Goal: Contribute content

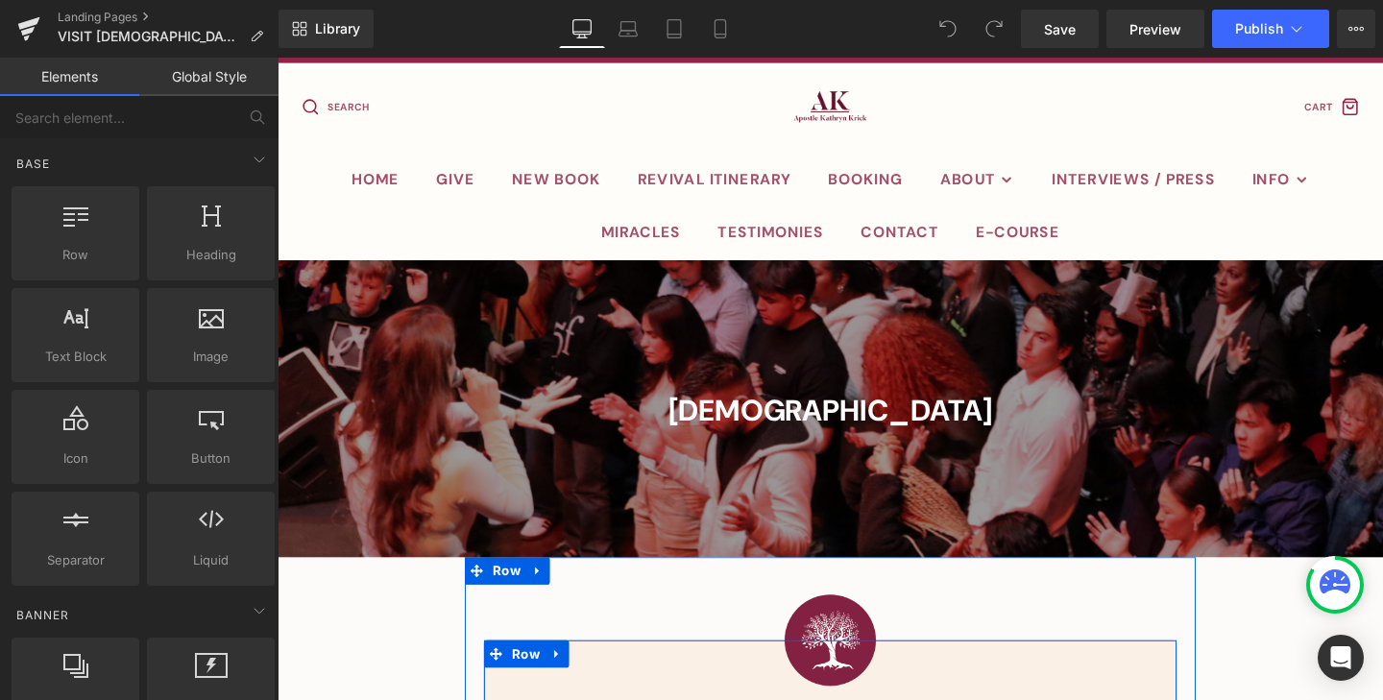
scroll to position [36, 0]
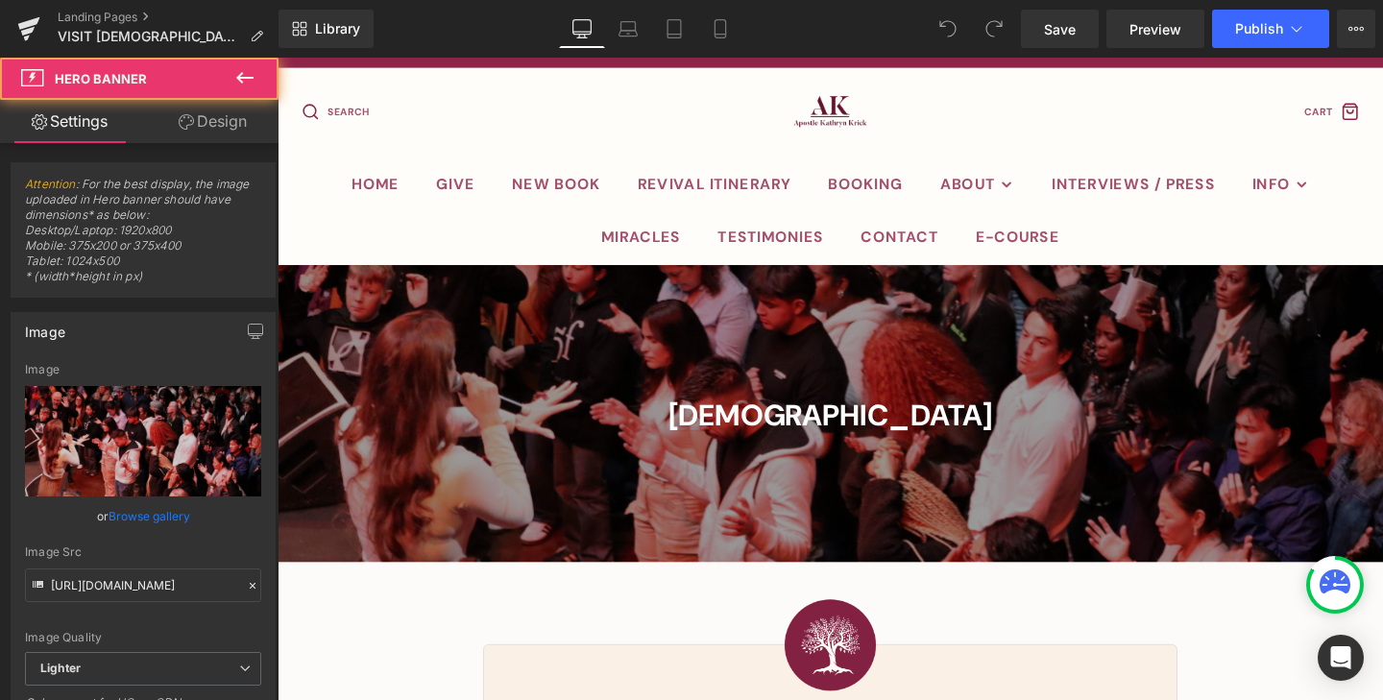
click at [419, 391] on div at bounding box center [858, 432] width 1162 height 312
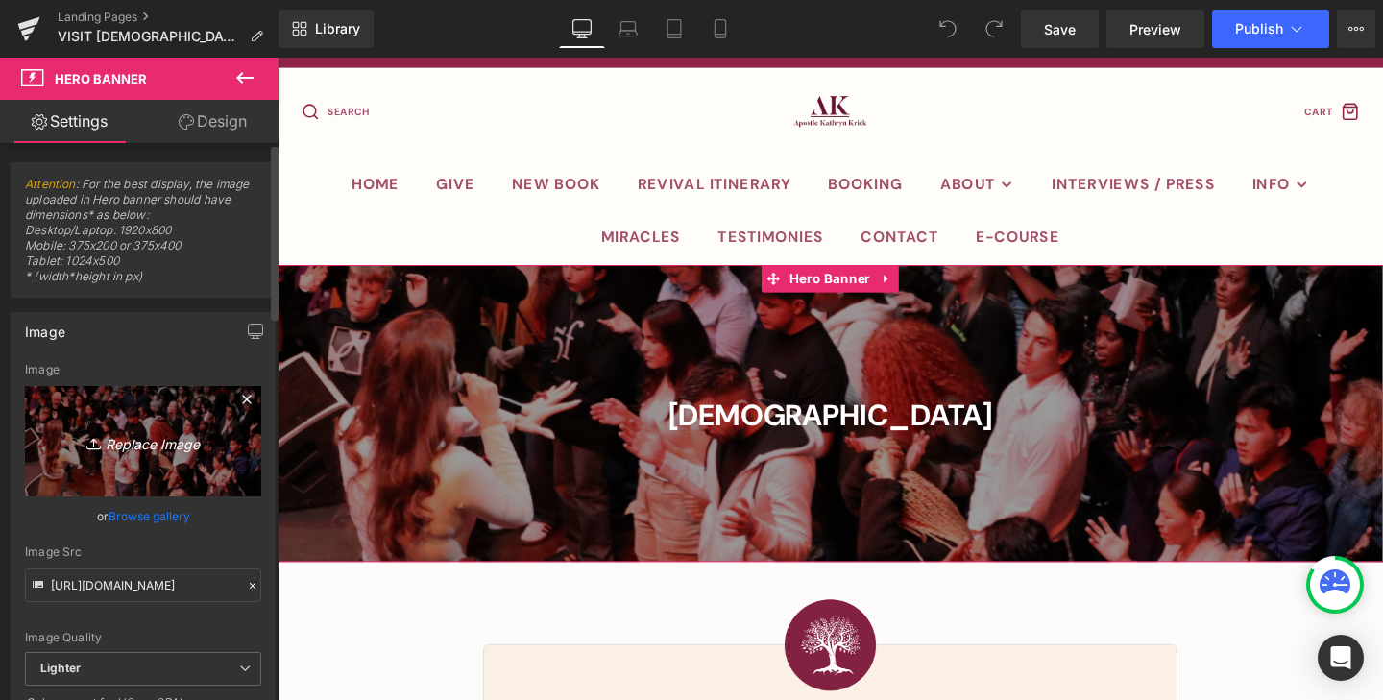
click at [144, 443] on icon "Replace Image" at bounding box center [143, 441] width 154 height 24
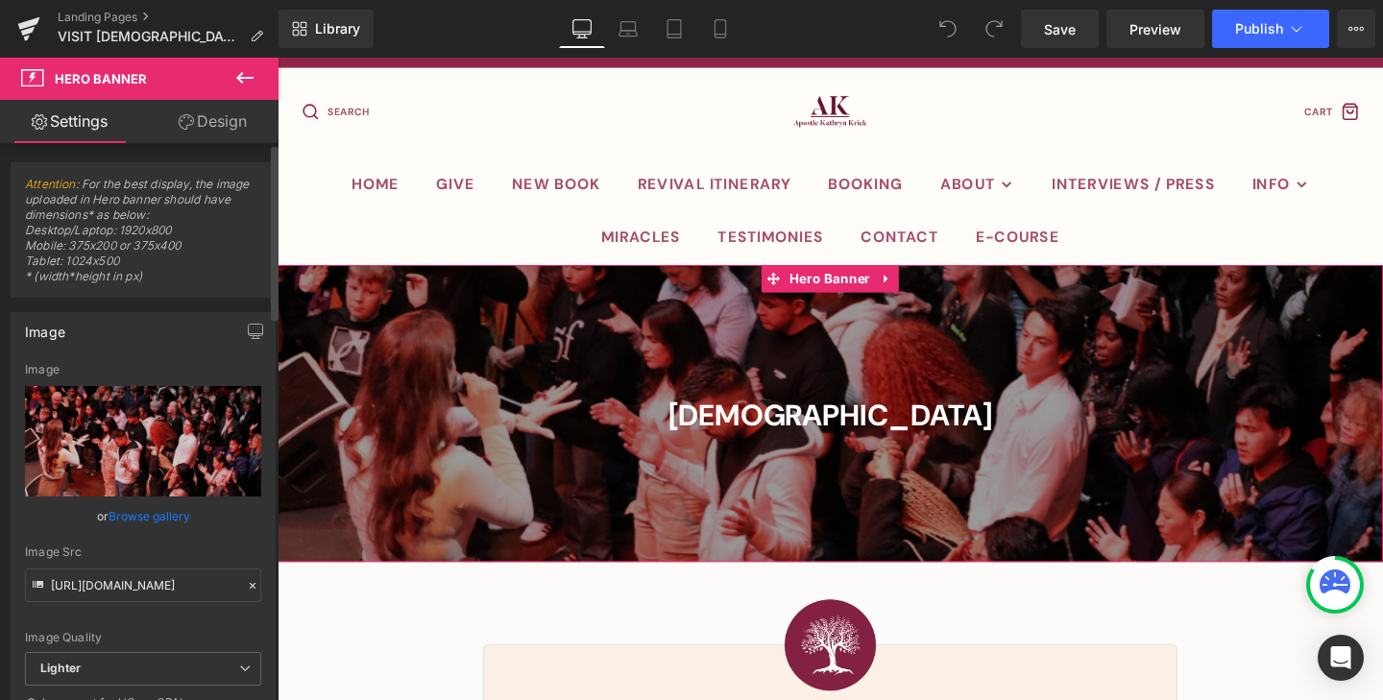
click at [151, 515] on link "Browse gallery" at bounding box center [150, 516] width 82 height 34
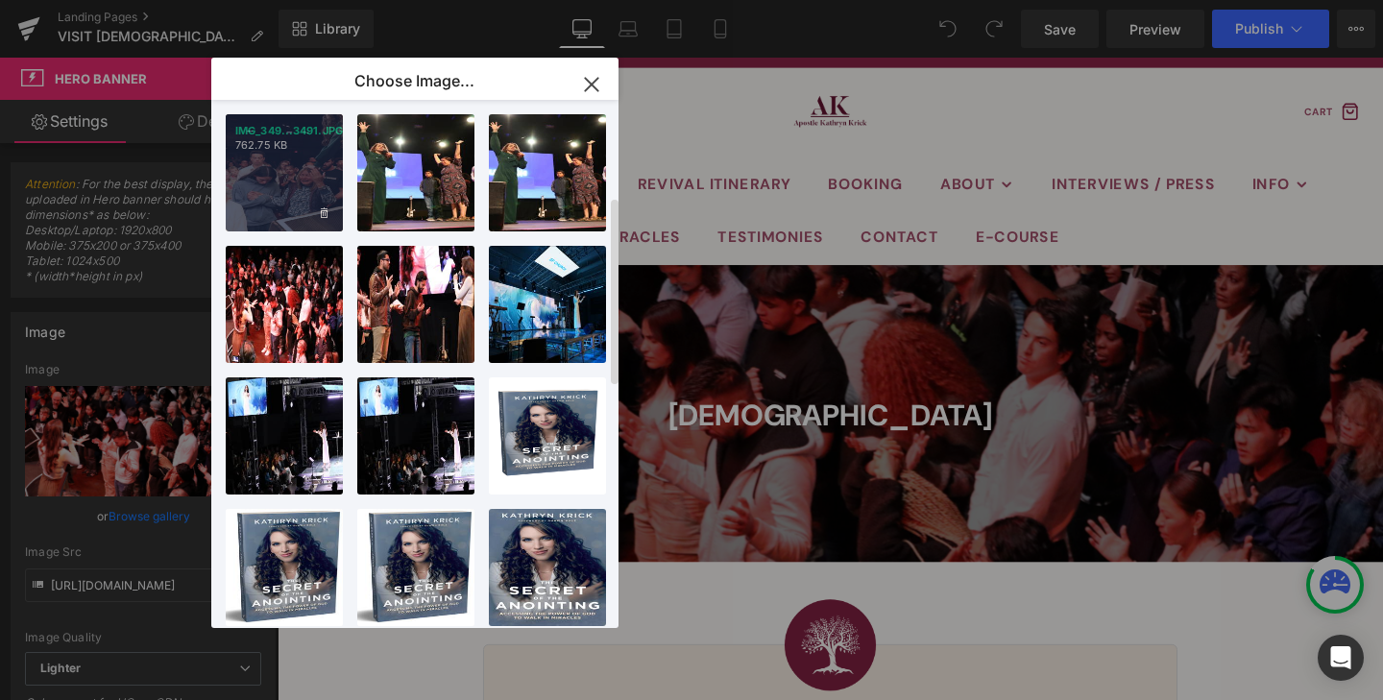
scroll to position [0, 0]
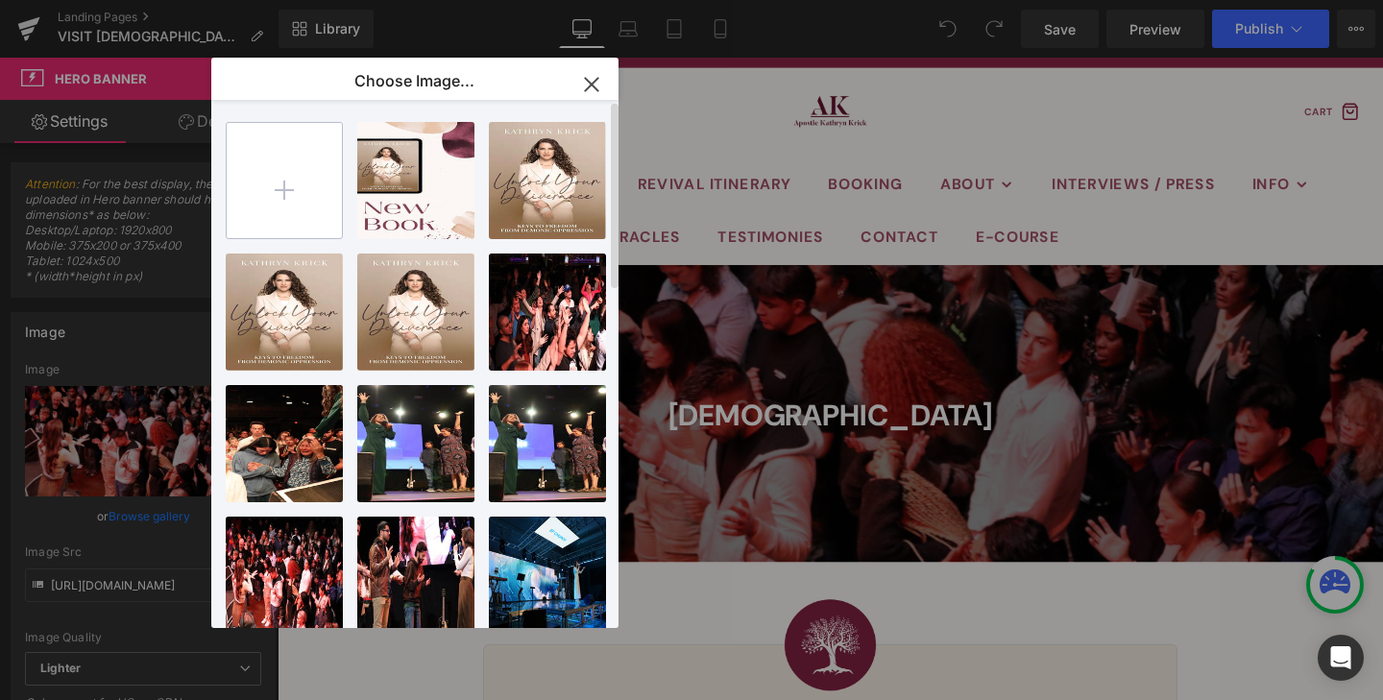
click at [287, 193] on input "file" at bounding box center [284, 180] width 115 height 115
type input "C:\fakepath\Screenshot [DATE] 6.41.59 PM.png"
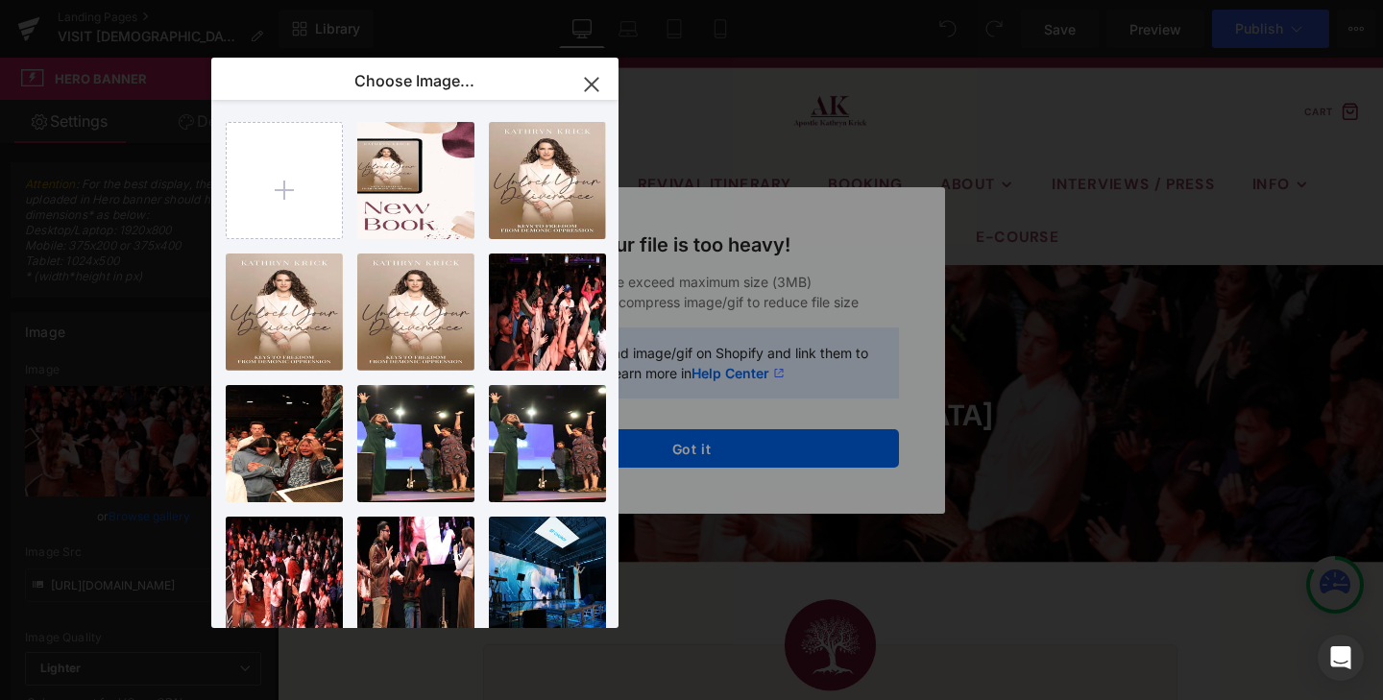
click at [596, 81] on icon "button" at bounding box center [591, 84] width 12 height 12
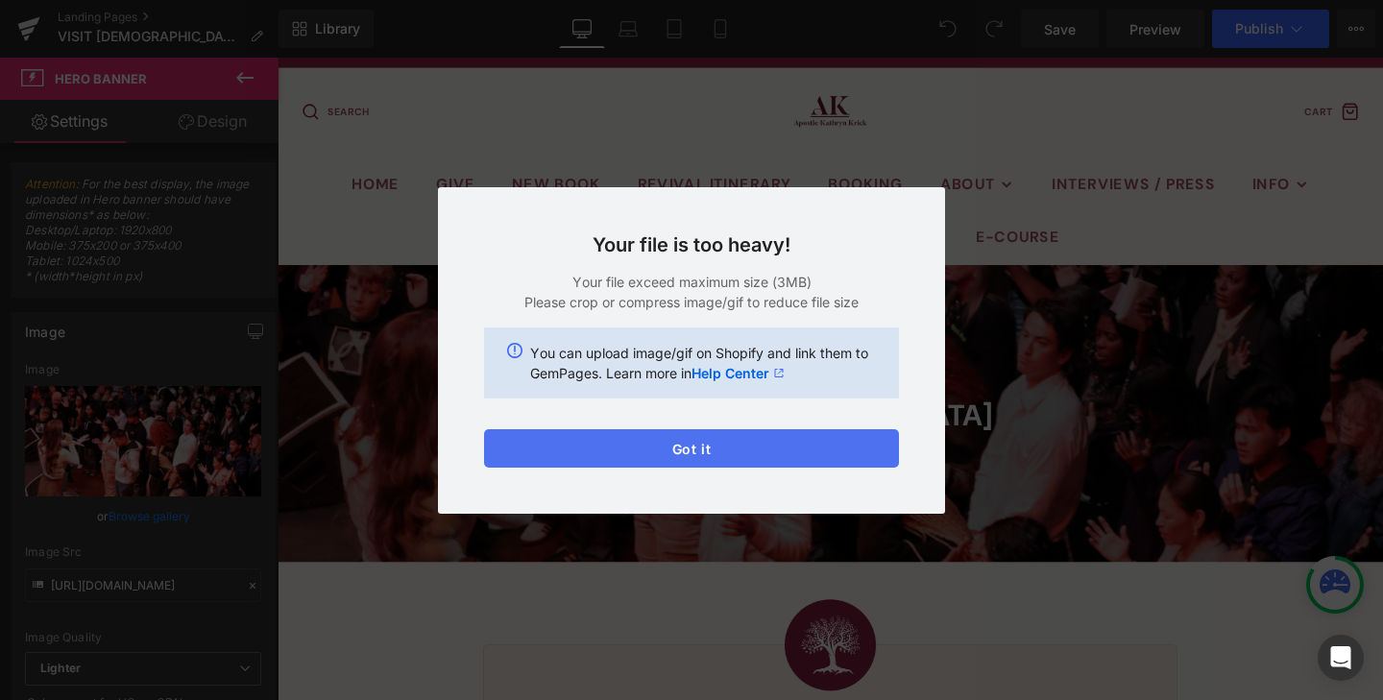
click at [654, 444] on button "Got it" at bounding box center [691, 448] width 415 height 38
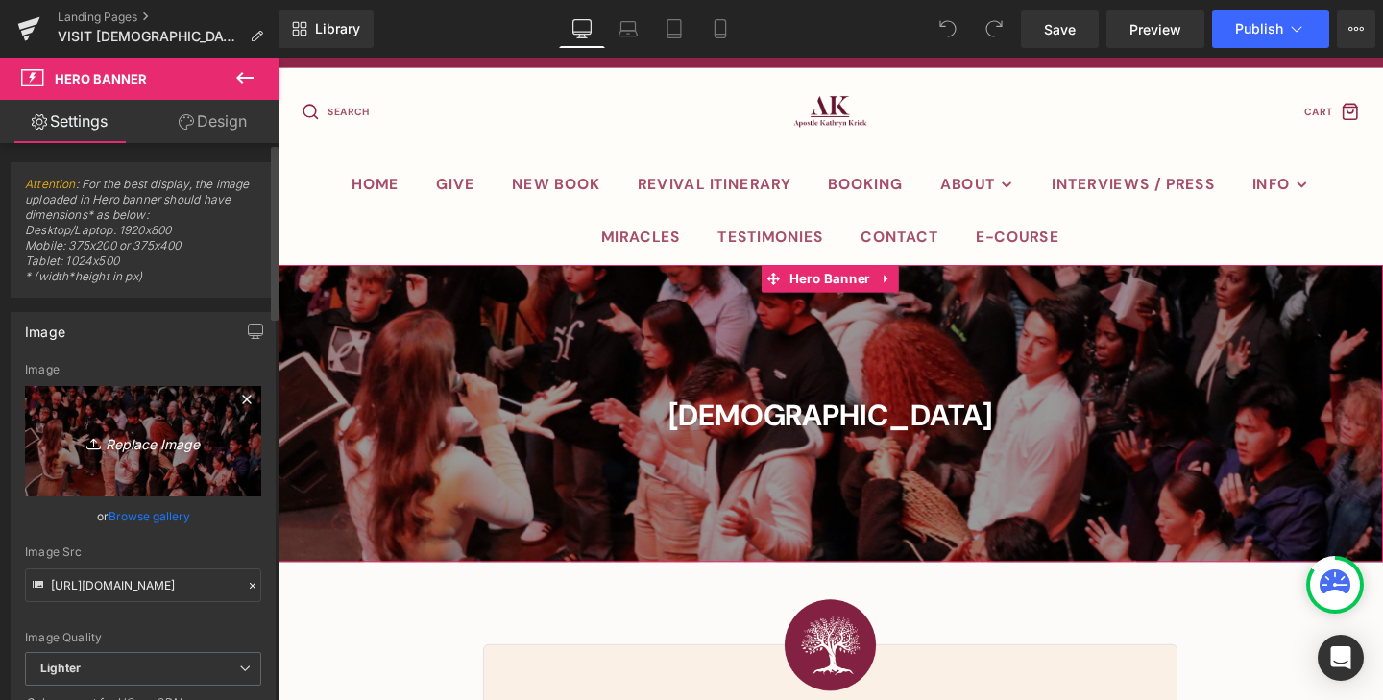
click at [149, 445] on icon "Replace Image" at bounding box center [143, 441] width 154 height 24
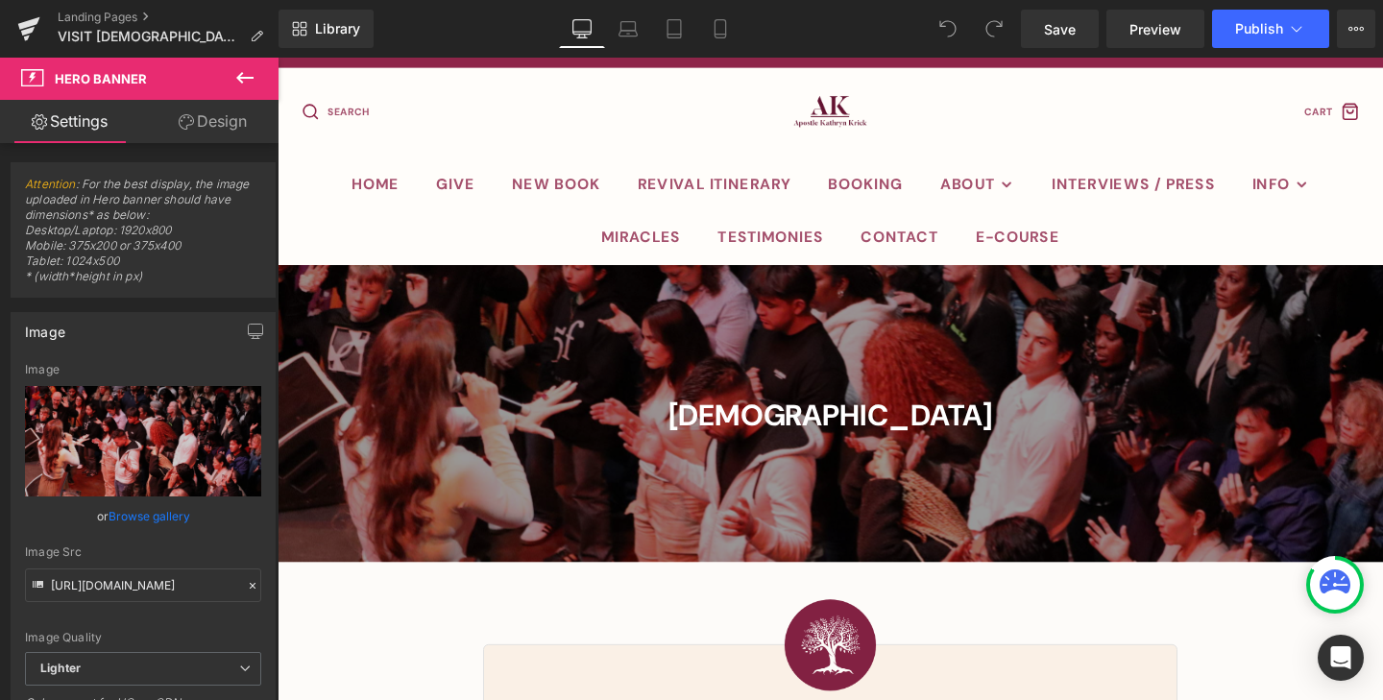
type input "C:\fakepath\1V5A8343.JPG"
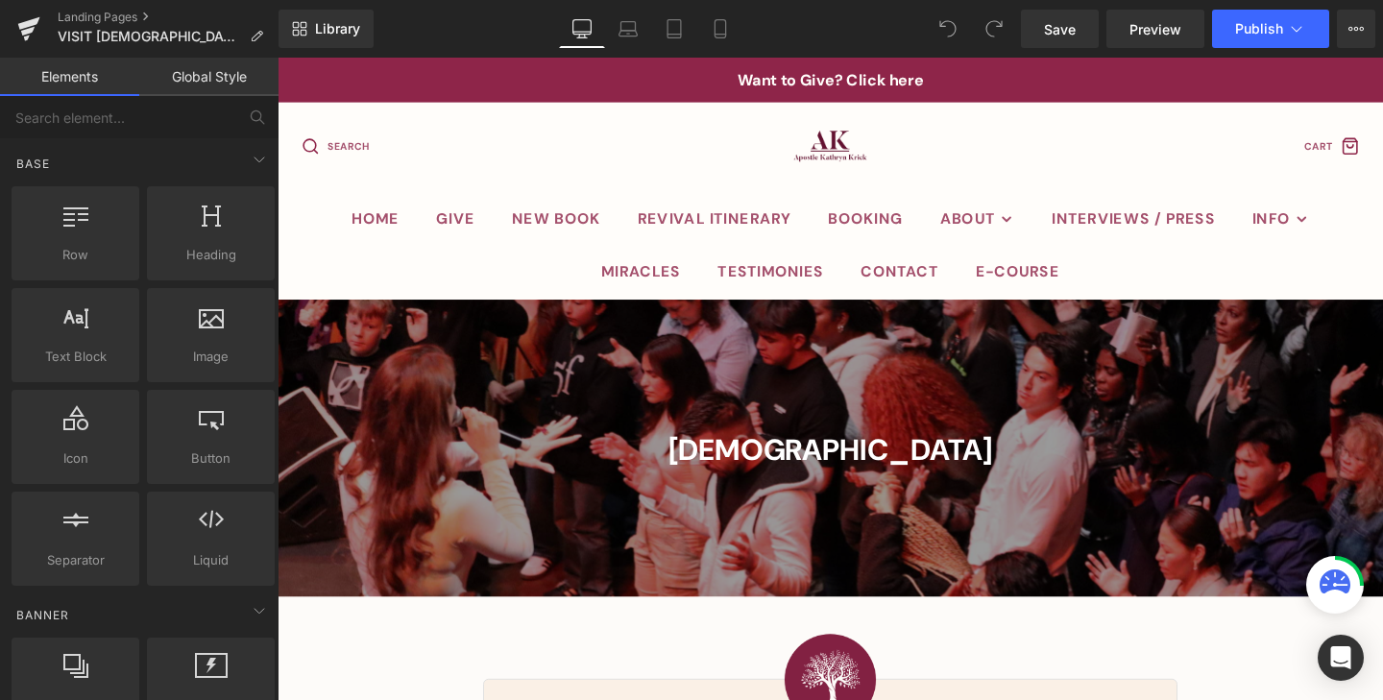
click at [364, 430] on div at bounding box center [858, 468] width 1162 height 312
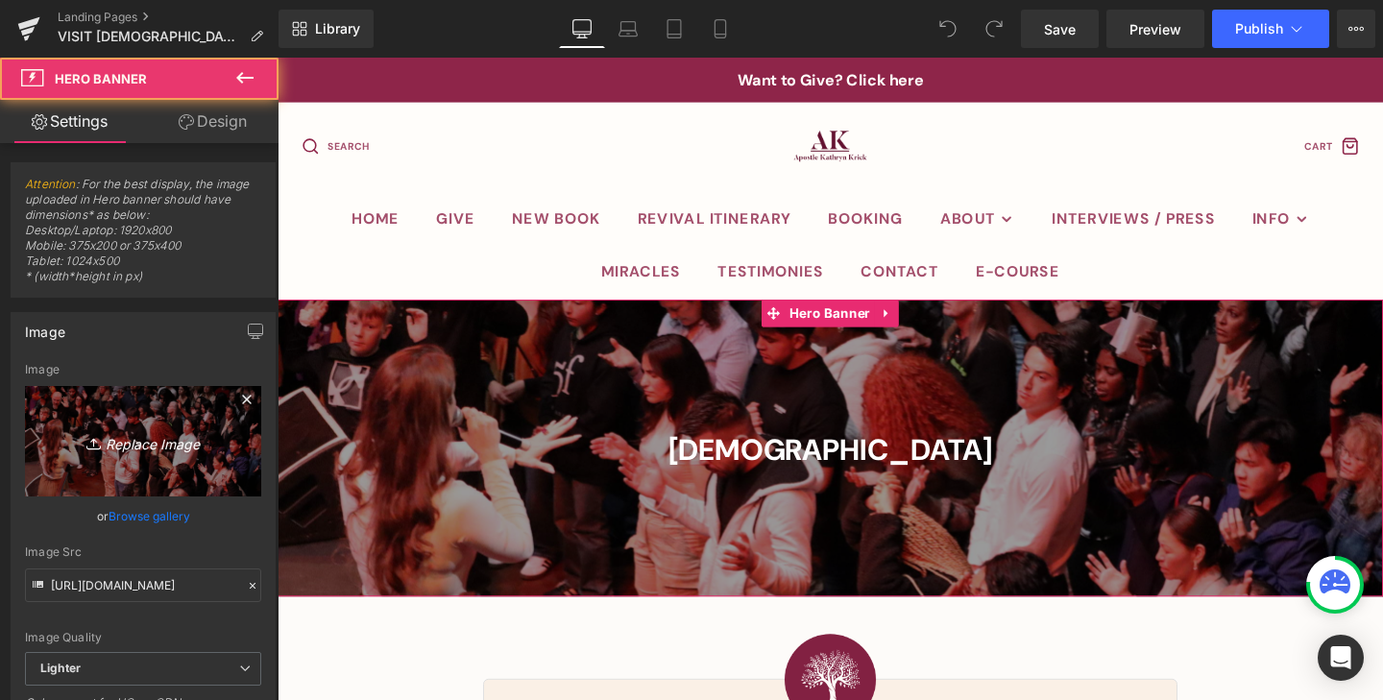
click at [143, 446] on icon "Replace Image" at bounding box center [143, 441] width 154 height 24
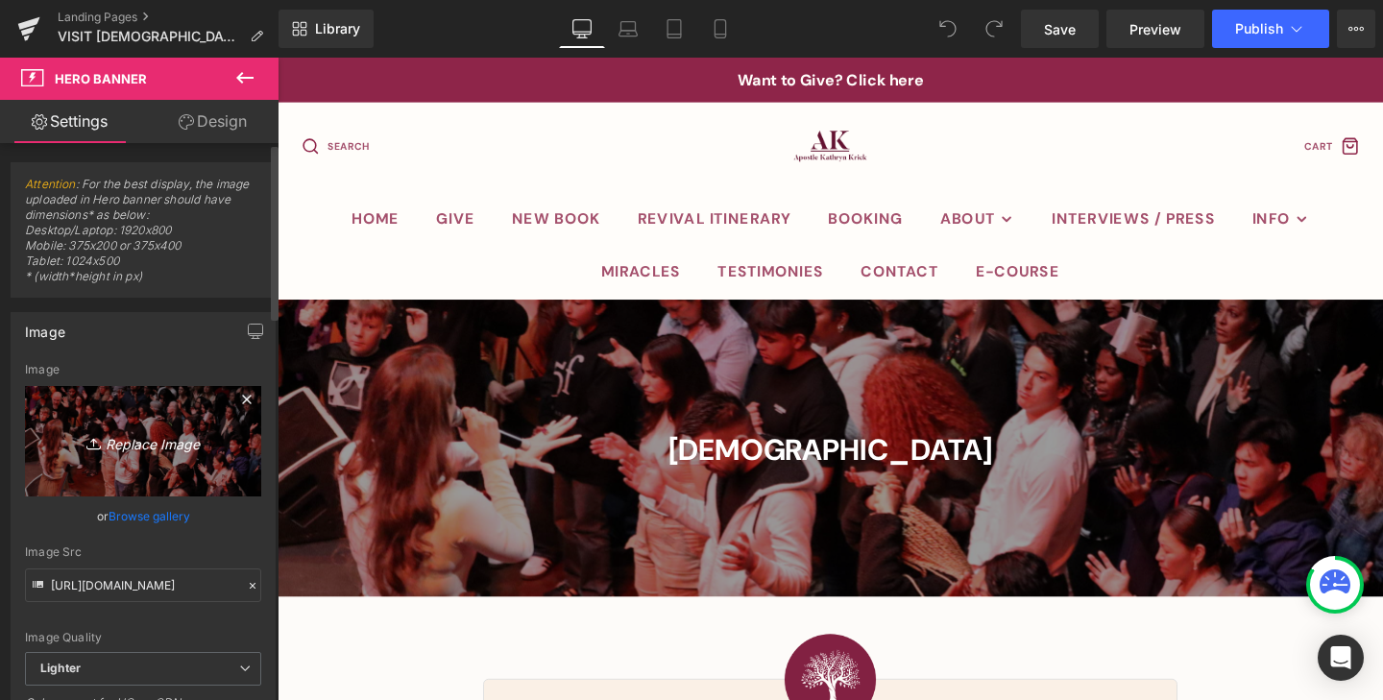
type input "C:\fakepath\1V5A8343.JPG"
